Goal: Task Accomplishment & Management: Use online tool/utility

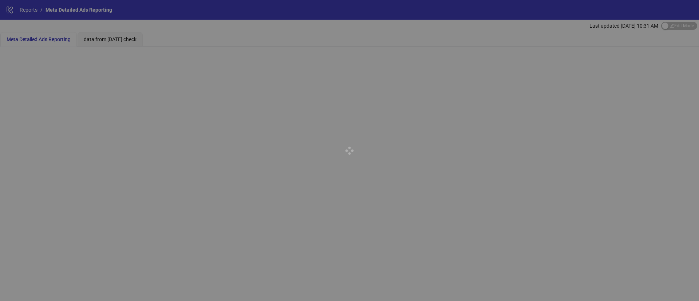
click at [147, 96] on div at bounding box center [349, 150] width 699 height 301
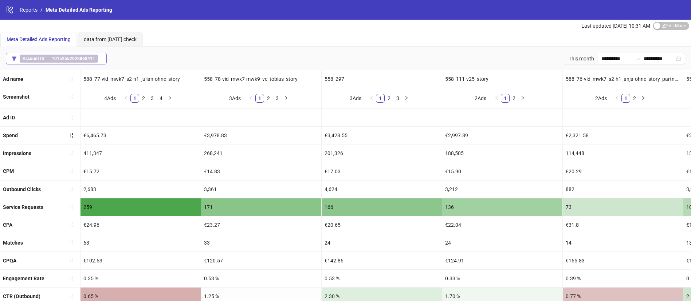
click at [62, 56] on b "10152552028868411" at bounding box center [73, 58] width 43 height 5
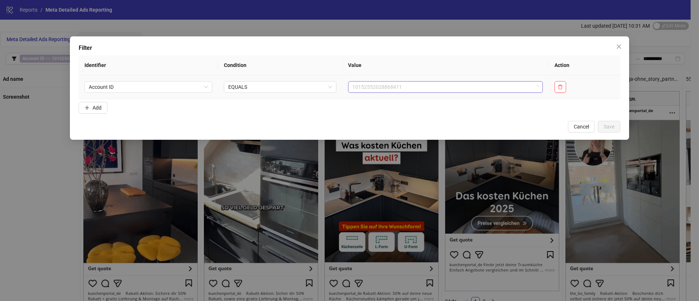
click at [380, 84] on span "10152552028868411" at bounding box center [445, 87] width 186 height 11
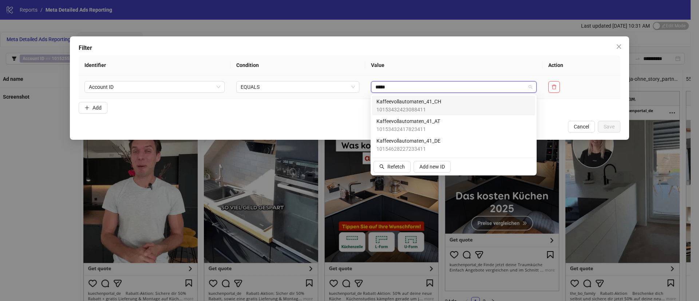
type input "******"
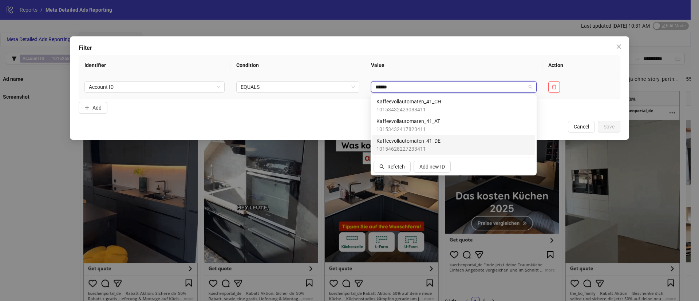
click at [455, 146] on div "Kaffeevollautomaten_41_DE 10154628227233411" at bounding box center [454, 145] width 154 height 16
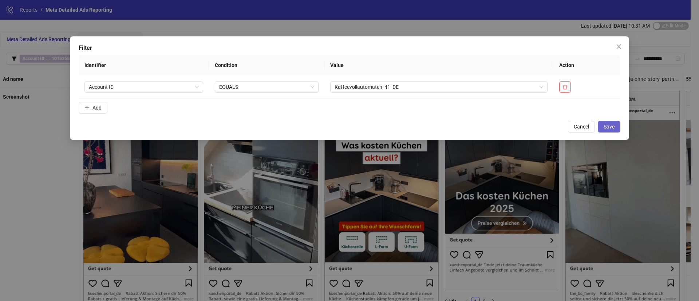
click at [610, 125] on span "Save" at bounding box center [609, 127] width 11 height 6
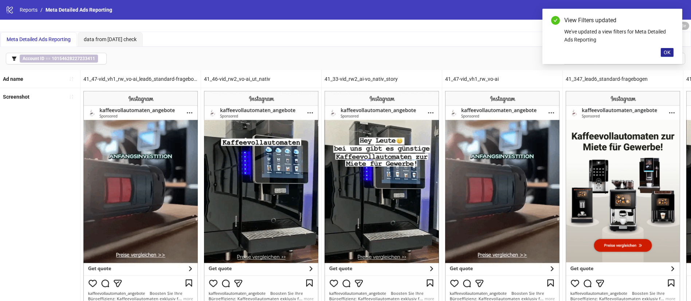
click at [667, 55] on span "OK" at bounding box center [666, 53] width 7 height 6
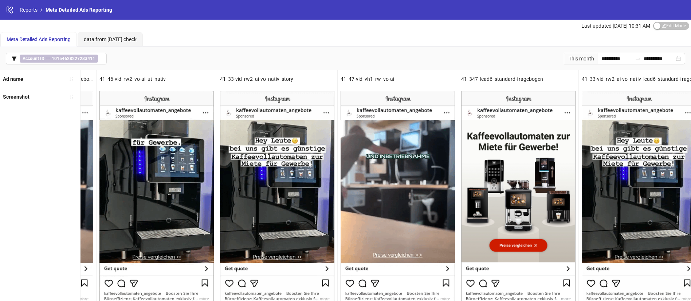
scroll to position [0, 48]
